Goal: Task Accomplishment & Management: Manage account settings

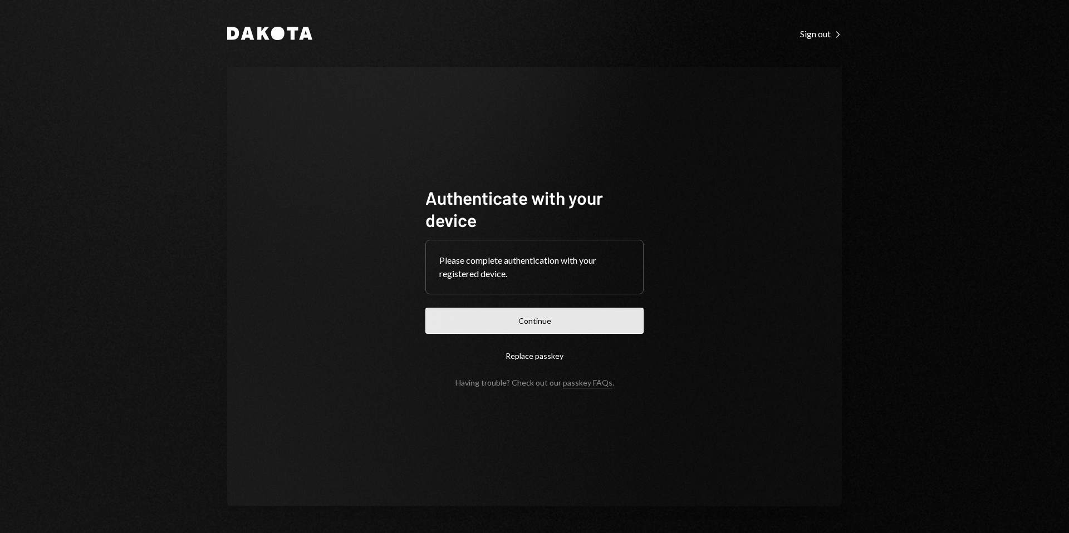
click at [524, 332] on button "Continue" at bounding box center [534, 321] width 218 height 26
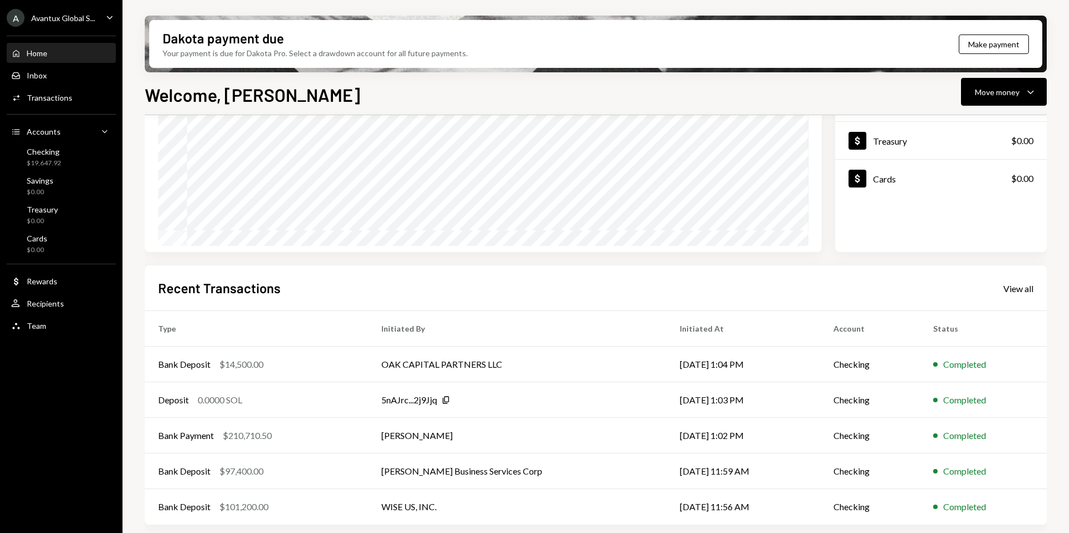
scroll to position [138, 0]
click at [412, 430] on td "[PERSON_NAME]" at bounding box center [517, 435] width 298 height 36
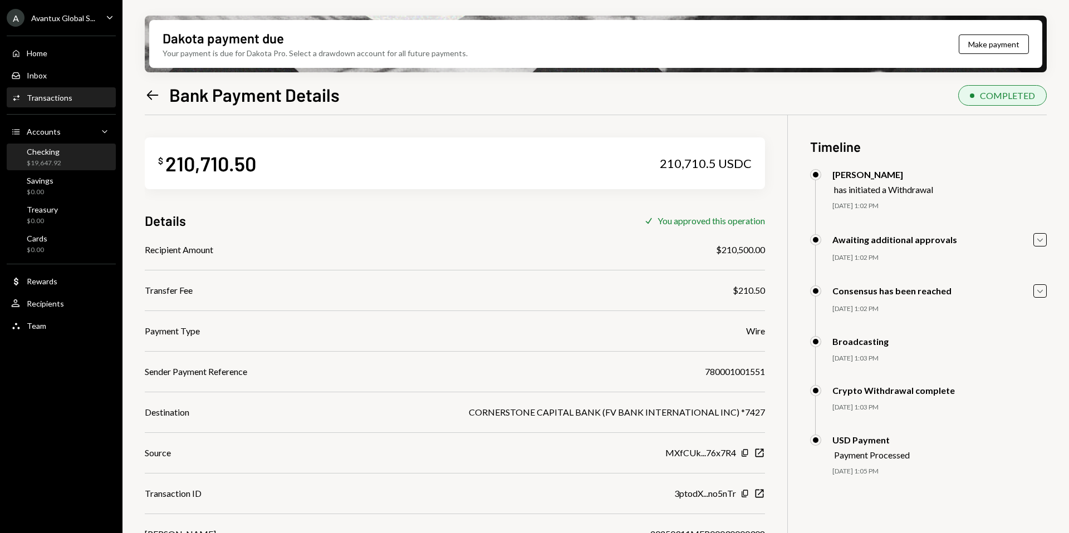
click at [67, 158] on div "Checking $19,647.92" at bounding box center [61, 157] width 100 height 21
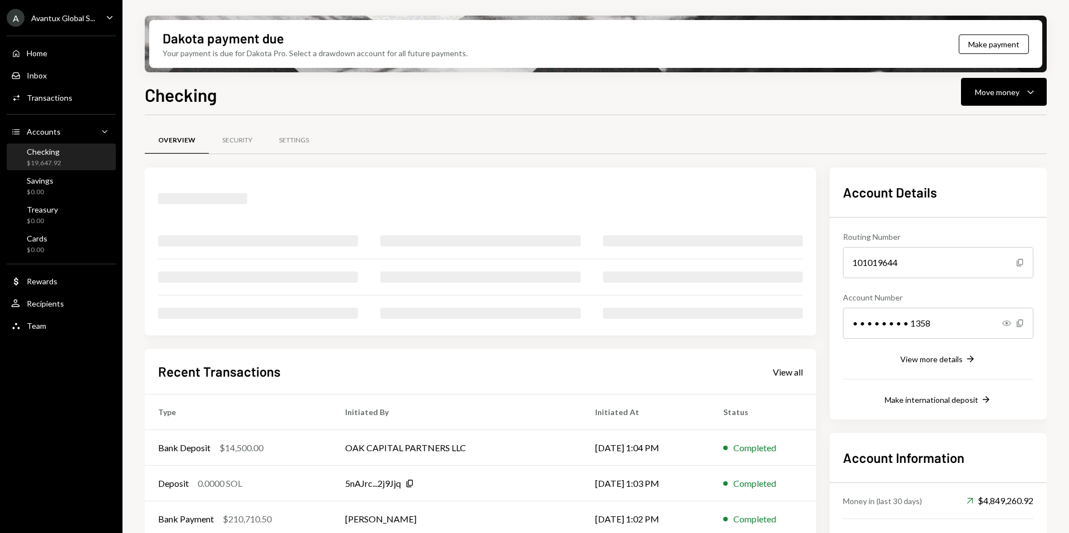
click at [68, 24] on div "A Avantux Global S..." at bounding box center [51, 18] width 89 height 18
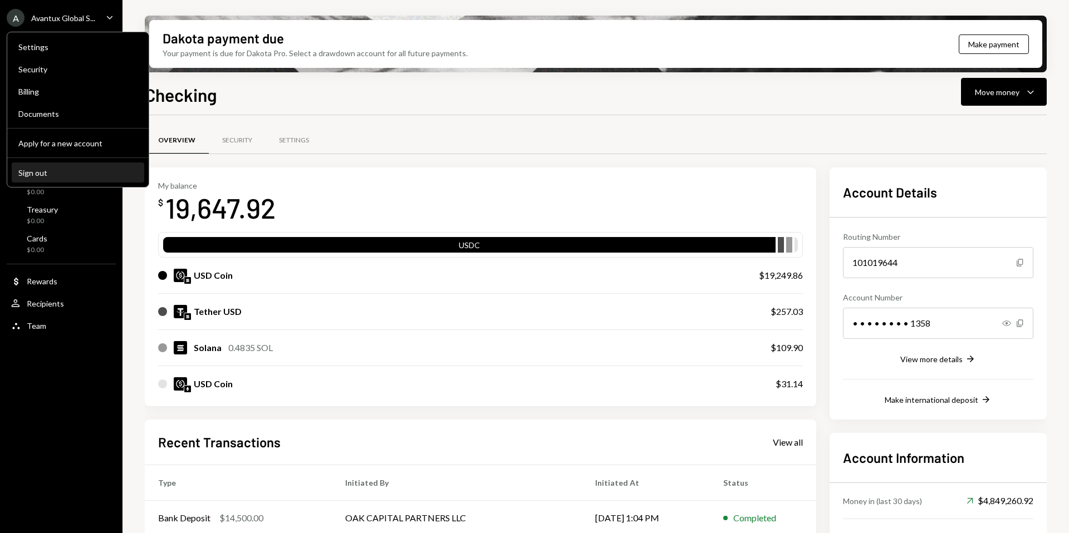
click at [70, 173] on div "Sign out" at bounding box center [77, 172] width 119 height 9
